Goal: Communication & Community: Connect with others

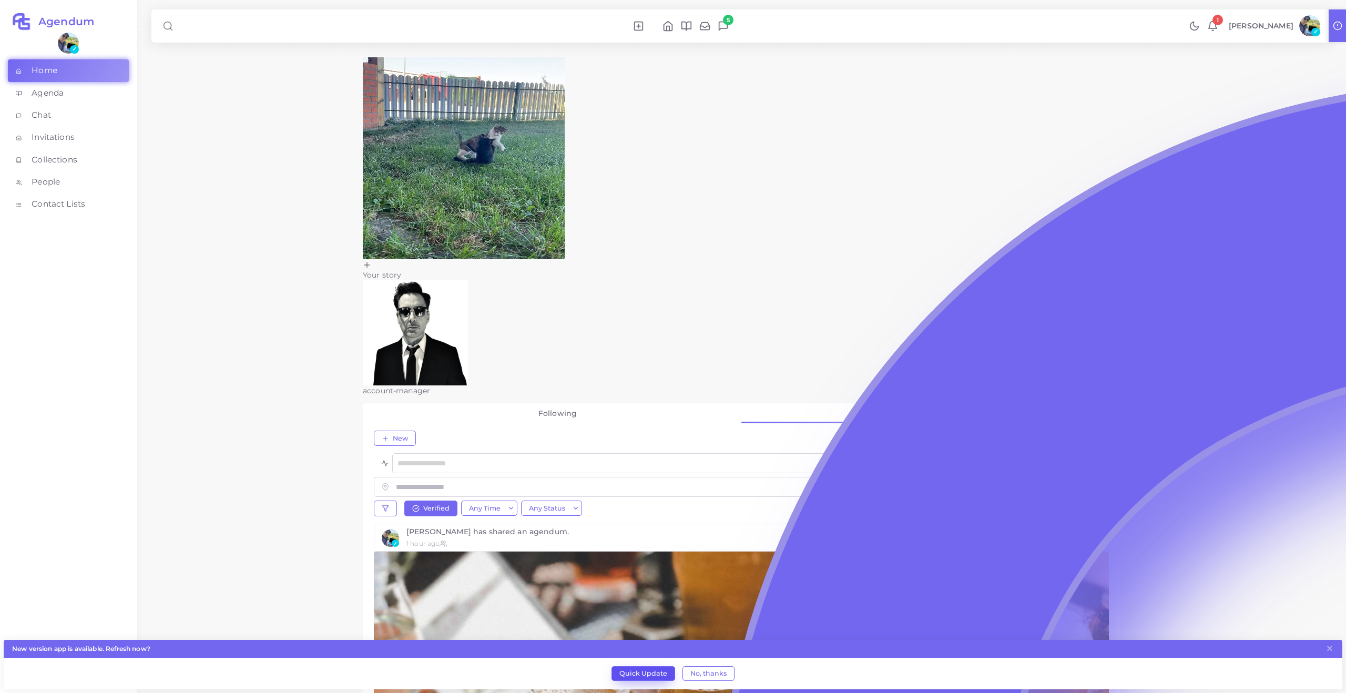
click at [637, 672] on button "Quick Update" at bounding box center [644, 673] width 64 height 15
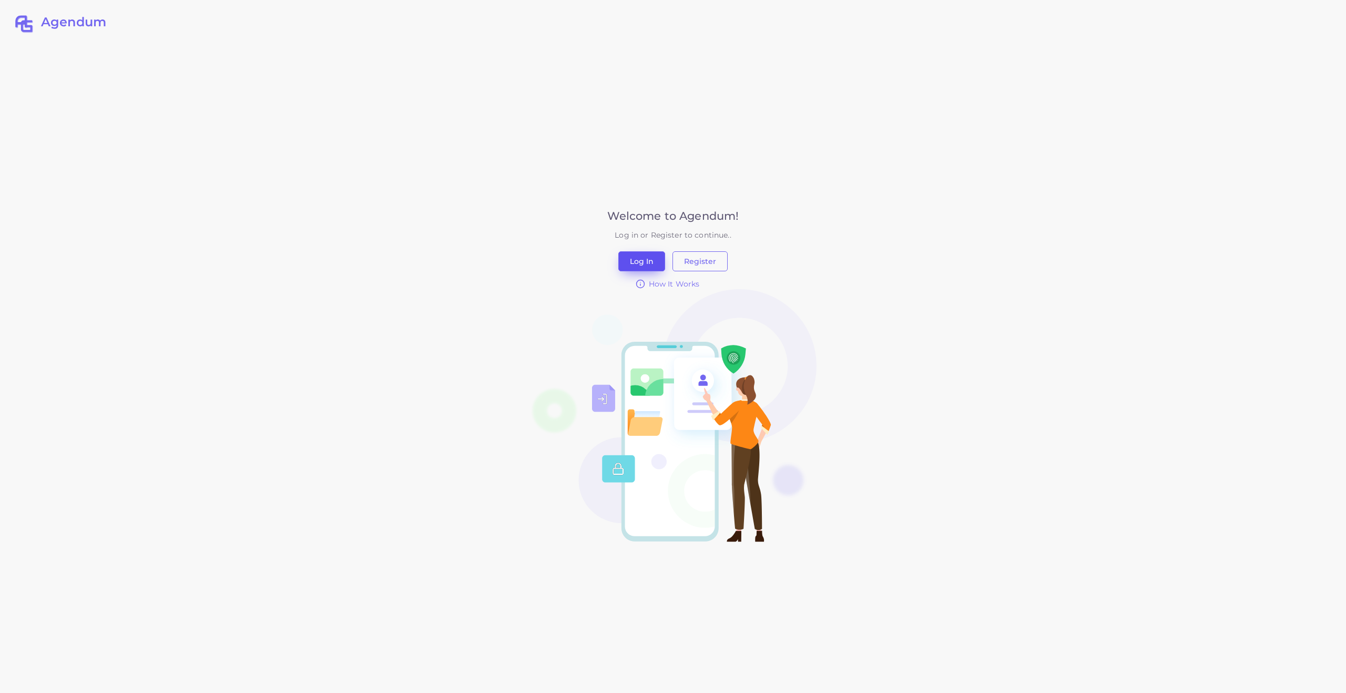
click at [628, 259] on button "Log In" at bounding box center [641, 261] width 47 height 20
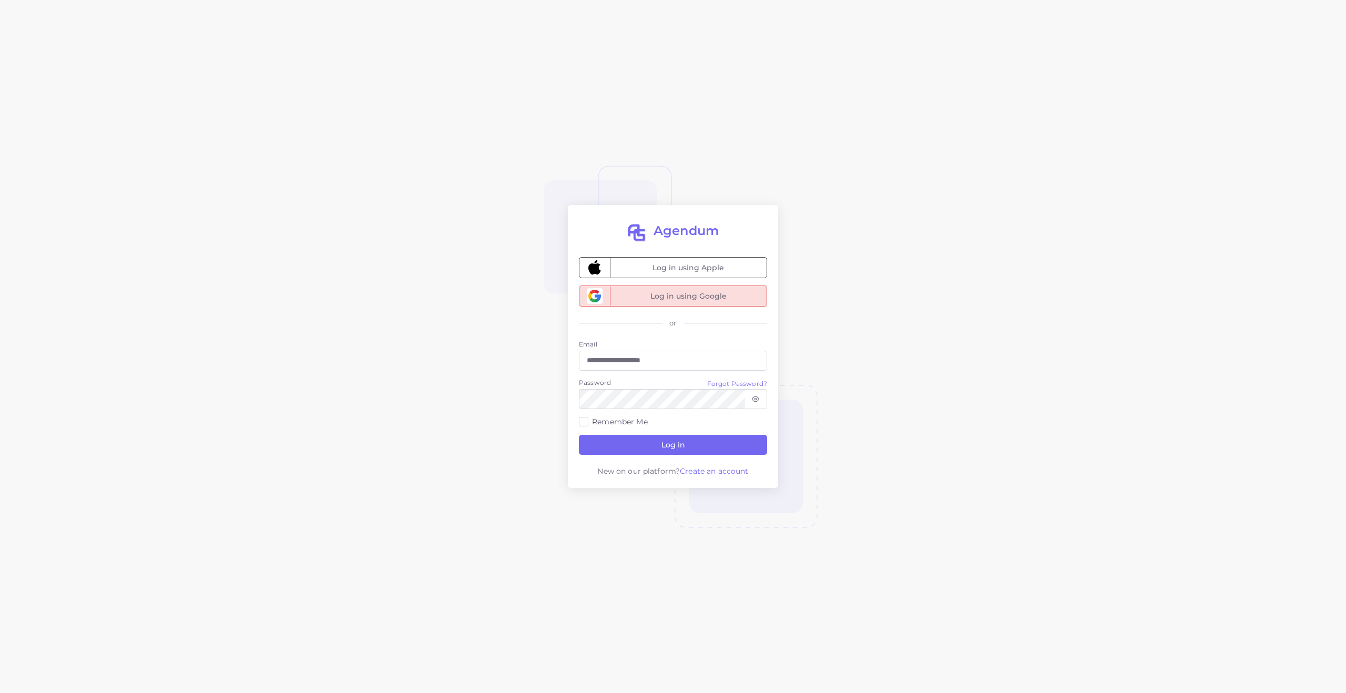
click at [693, 291] on span "Log in using Google" at bounding box center [688, 296] width 157 height 20
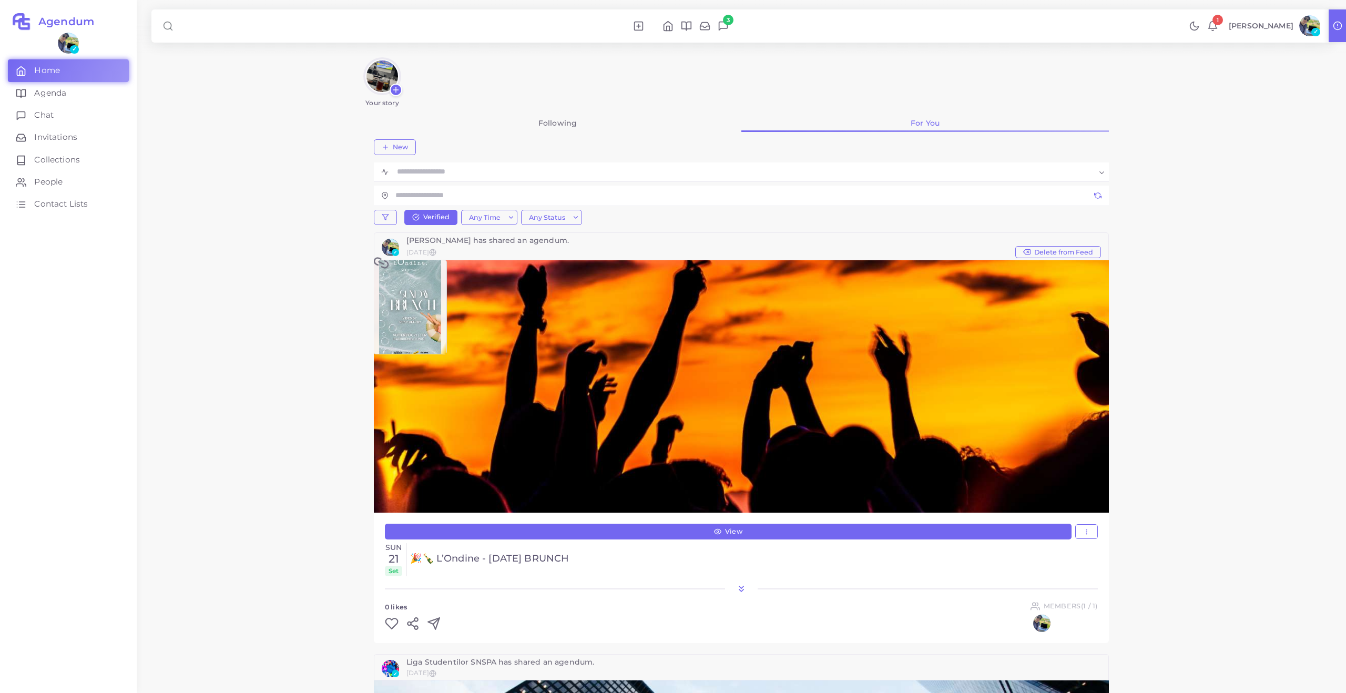
click at [1218, 24] on icon at bounding box center [1212, 26] width 11 height 11
click at [1217, 25] on icon at bounding box center [1212, 25] width 8 height 7
click at [94, 73] on link "Home" at bounding box center [68, 70] width 121 height 22
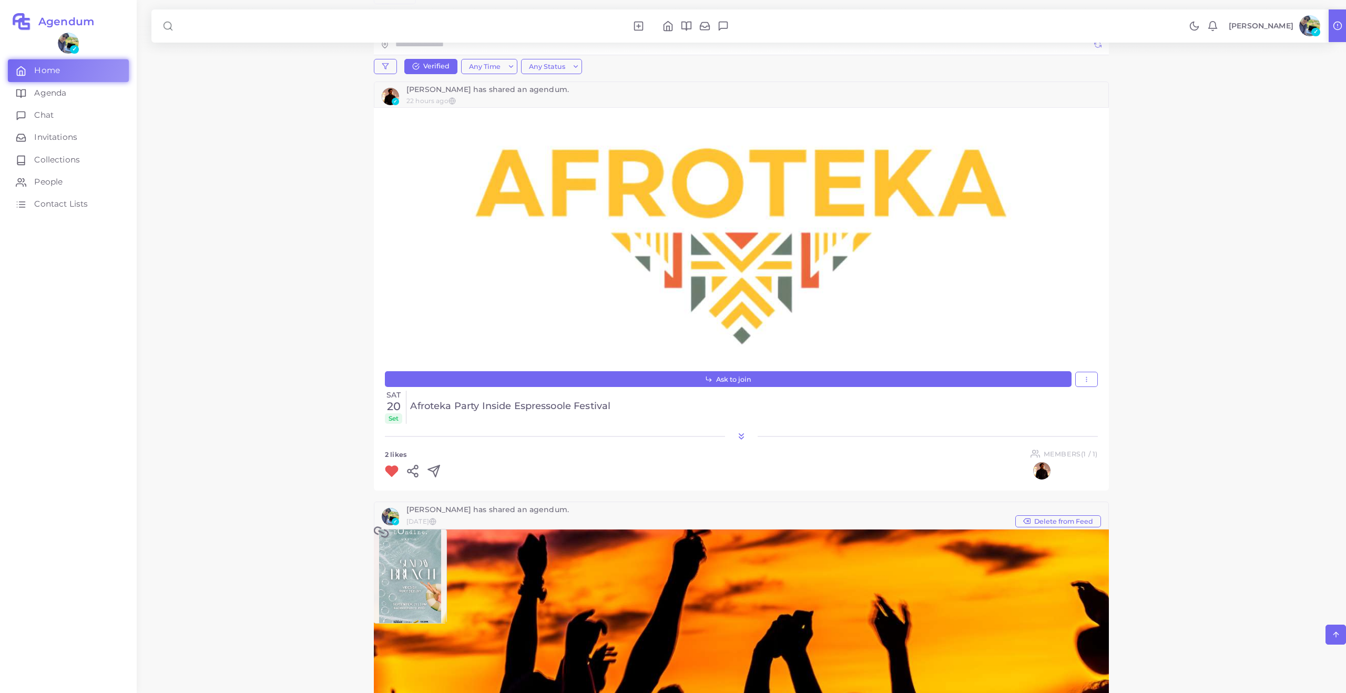
scroll to position [154, 0]
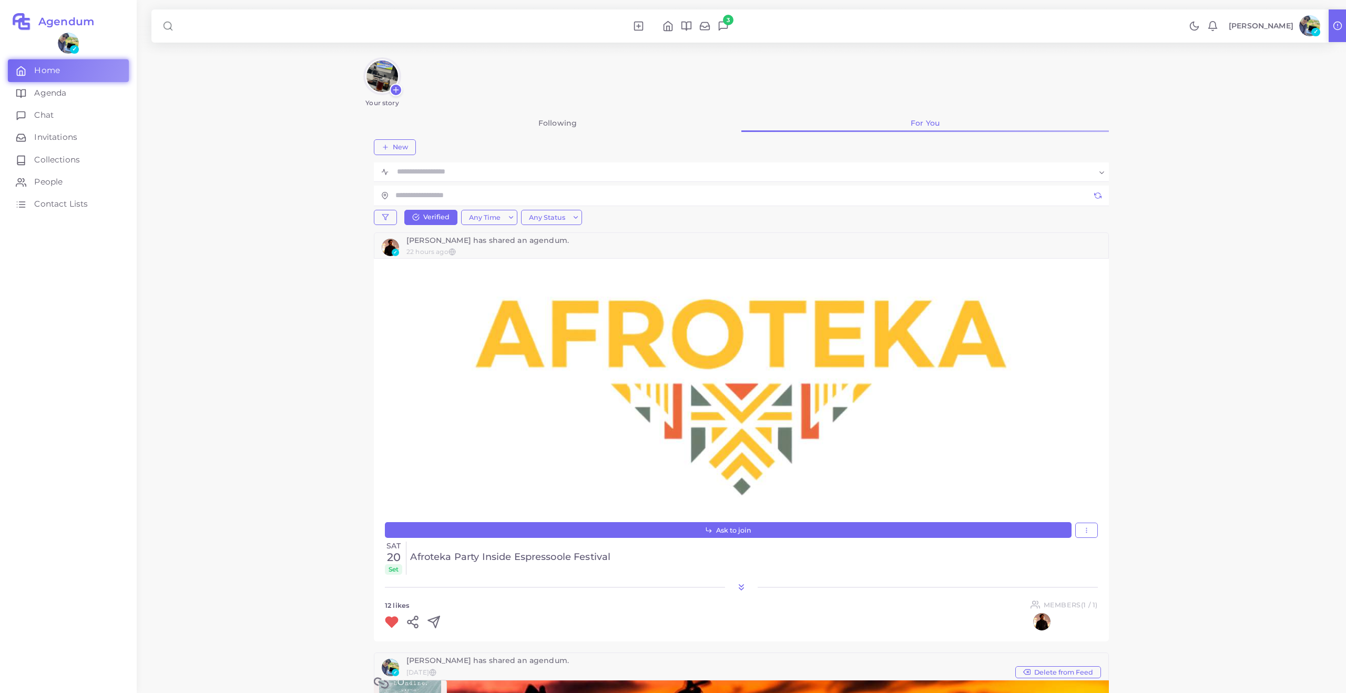
click at [400, 603] on h6 "12 Likes" at bounding box center [397, 607] width 24 height 10
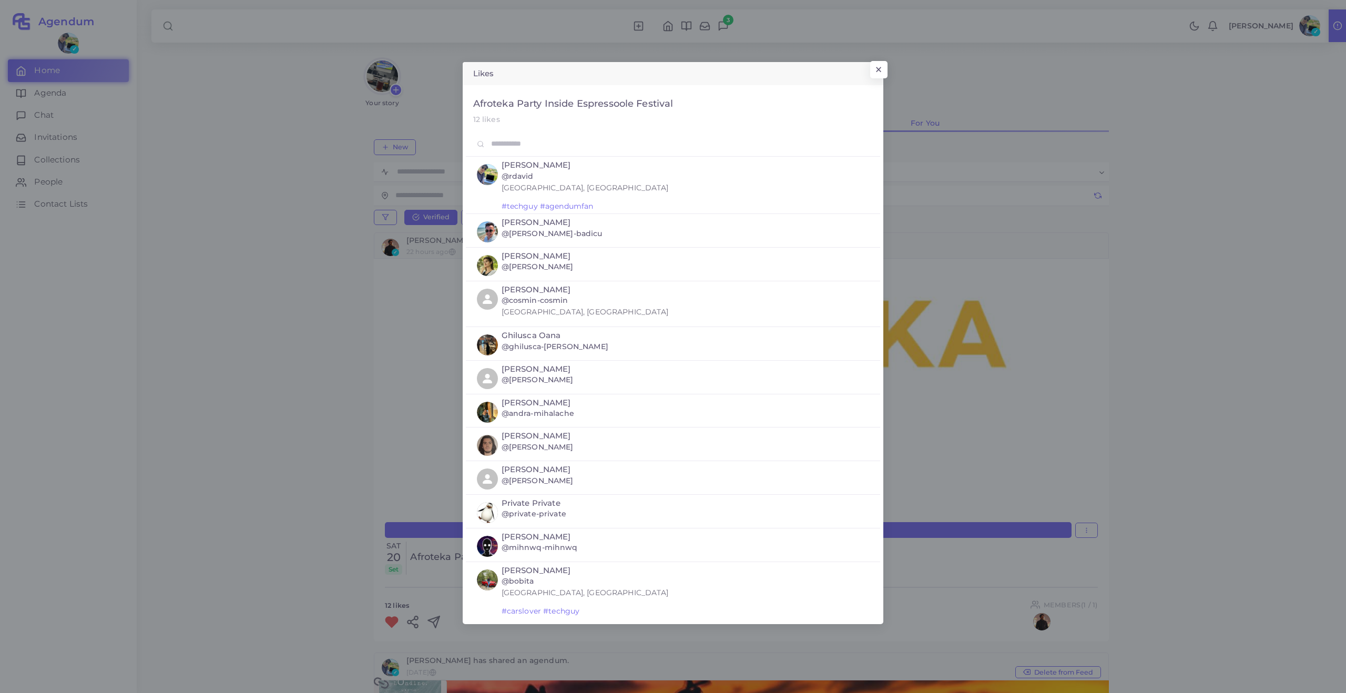
click at [977, 310] on div "Likes × Afroteka Party inside Espressoole Festival 12 likes [PERSON_NAME] @rdav…" at bounding box center [673, 343] width 1346 height 686
